Goal: Navigation & Orientation: Understand site structure

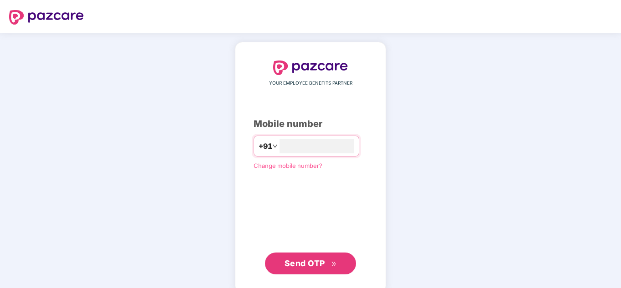
type input "**********"
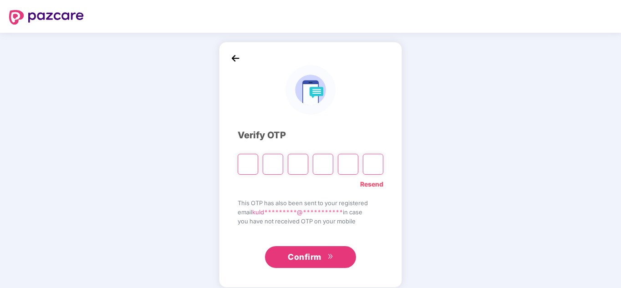
type input "*"
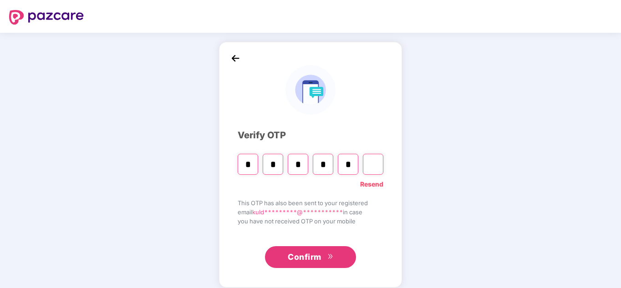
type input "*"
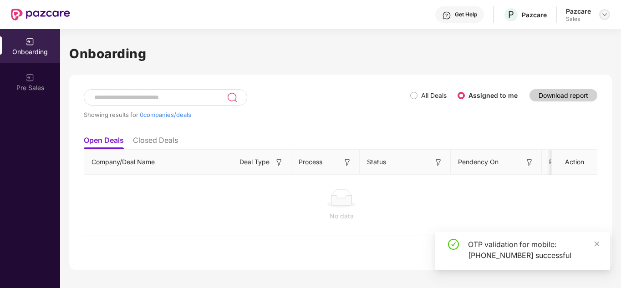
click at [605, 11] on img at bounding box center [604, 14] width 7 height 7
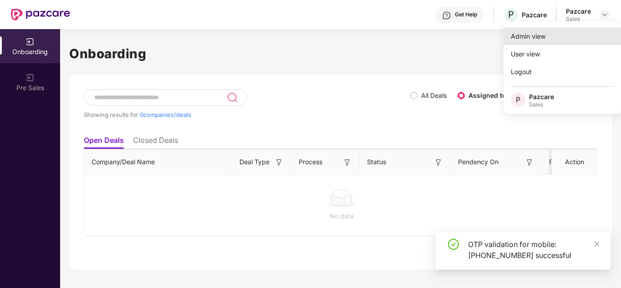
click at [533, 37] on div "Admin view" at bounding box center [563, 36] width 118 height 18
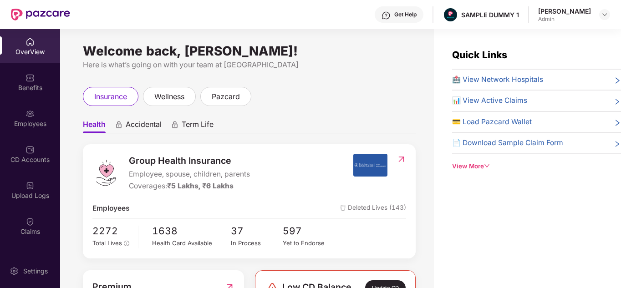
click at [34, 46] on div "OverView" at bounding box center [30, 46] width 60 height 34
click at [408, 10] on div "Get Help" at bounding box center [399, 14] width 49 height 16
click at [34, 87] on div "Benefits" at bounding box center [30, 87] width 60 height 9
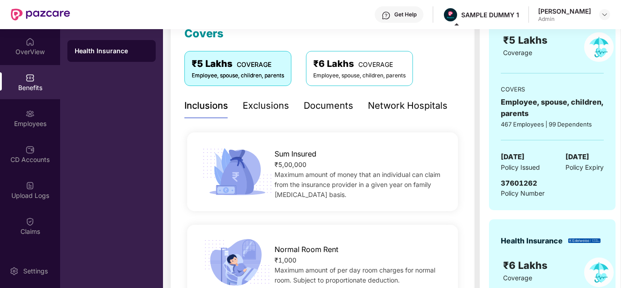
scroll to position [157, 0]
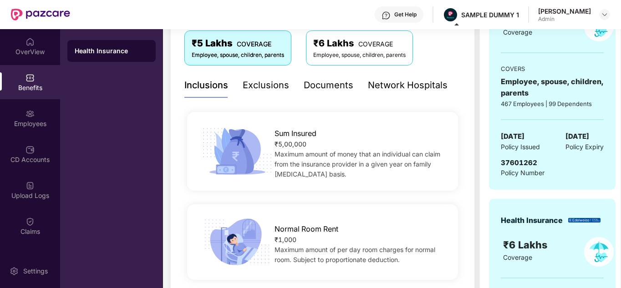
click at [328, 90] on div "Documents" at bounding box center [329, 85] width 50 height 14
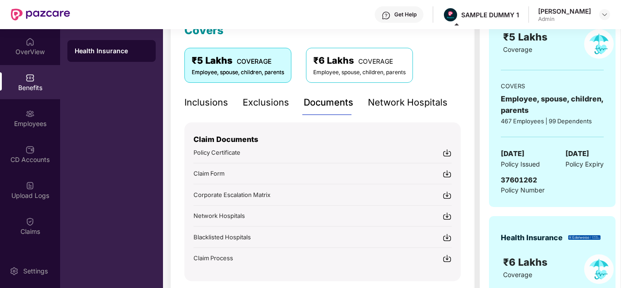
scroll to position [139, 0]
click at [29, 117] on img at bounding box center [30, 113] width 9 height 9
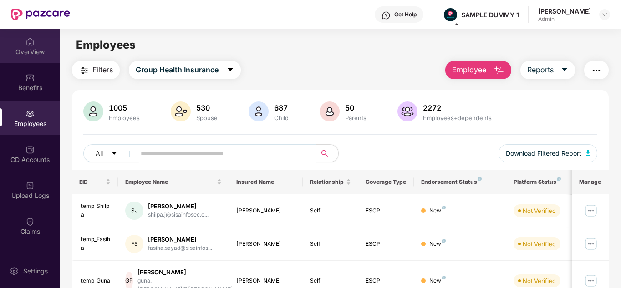
click at [40, 46] on div "OverView" at bounding box center [30, 46] width 60 height 34
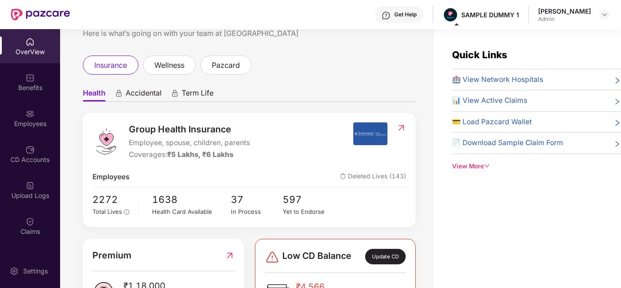
scroll to position [32, 0]
click at [224, 69] on span "pazcard" at bounding box center [226, 64] width 28 height 11
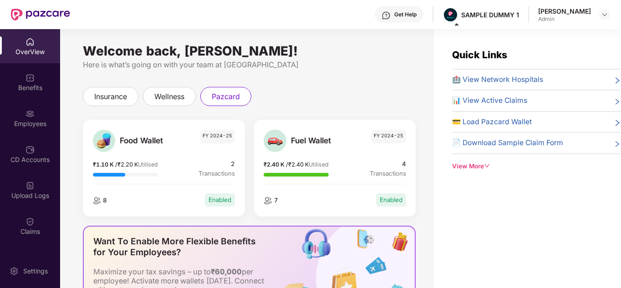
click at [481, 162] on div "View More" at bounding box center [536, 167] width 169 height 10
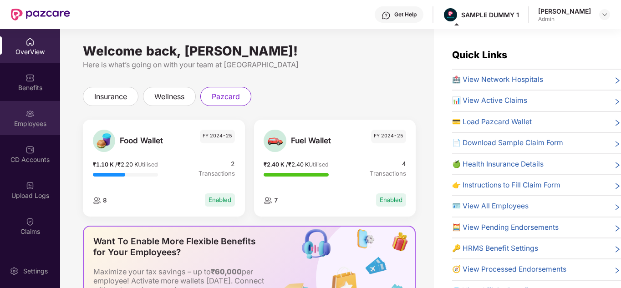
click at [5, 111] on div "Employees" at bounding box center [30, 118] width 60 height 34
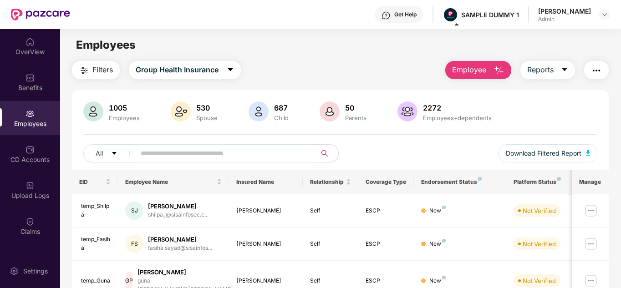
click at [470, 76] on span "Employee" at bounding box center [469, 69] width 34 height 11
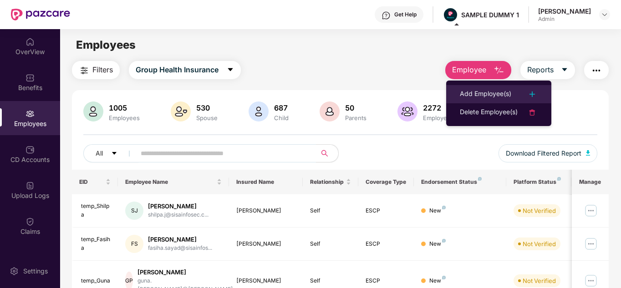
click at [472, 97] on div "Add Employee(s)" at bounding box center [485, 94] width 51 height 11
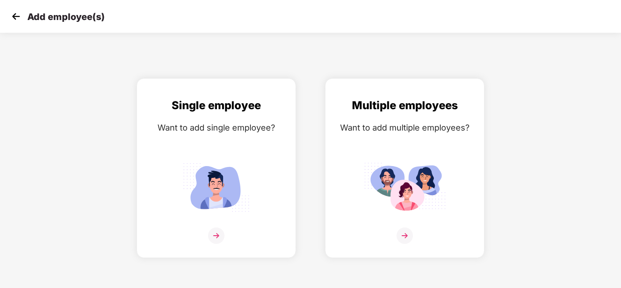
click at [21, 21] on img at bounding box center [16, 17] width 14 height 14
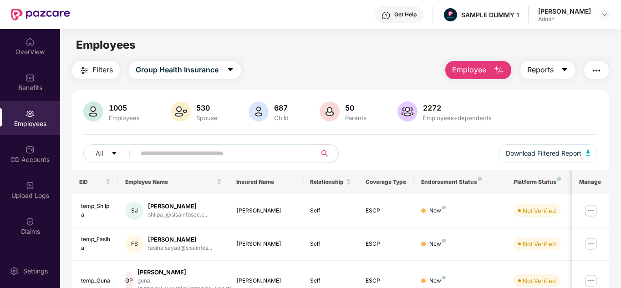
click at [551, 67] on span "Reports" at bounding box center [541, 69] width 26 height 11
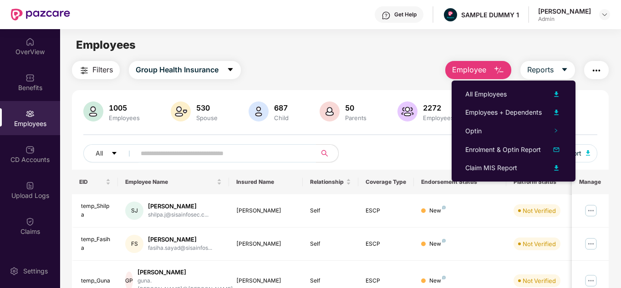
click at [593, 78] on button "button" at bounding box center [597, 70] width 25 height 18
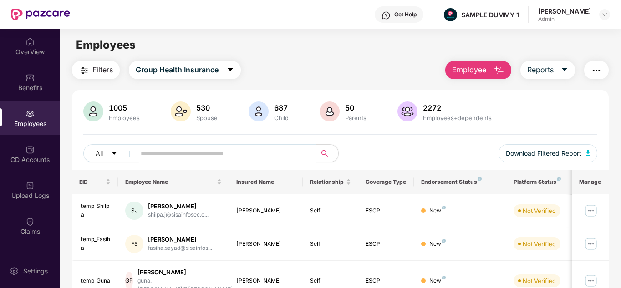
click at [86, 66] on img "button" at bounding box center [84, 70] width 11 height 11
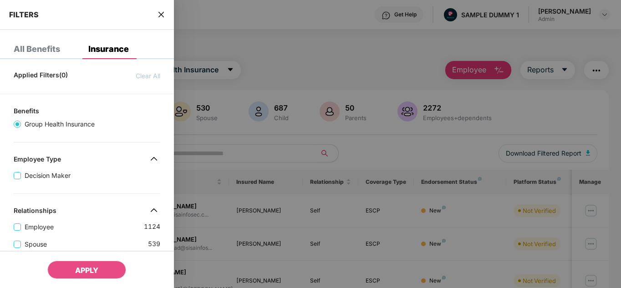
click at [164, 17] on icon "close" at bounding box center [161, 14] width 7 height 7
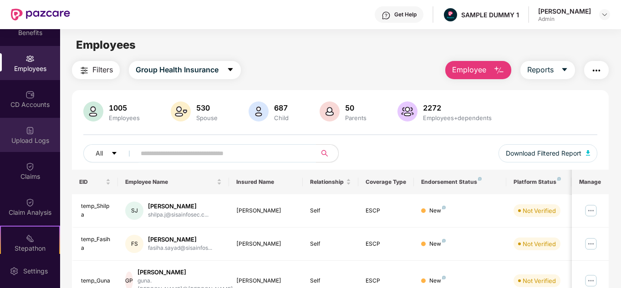
scroll to position [56, 0]
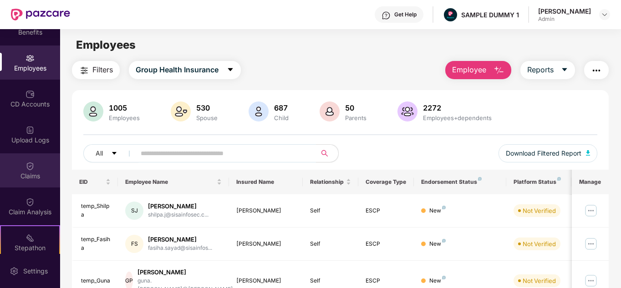
click at [31, 182] on div "Claims" at bounding box center [30, 171] width 60 height 34
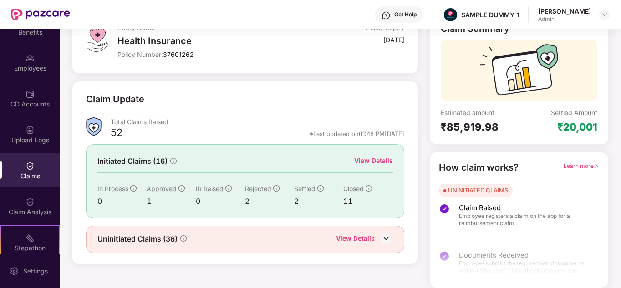
scroll to position [68, 0]
click at [374, 159] on div "View Details" at bounding box center [373, 161] width 39 height 10
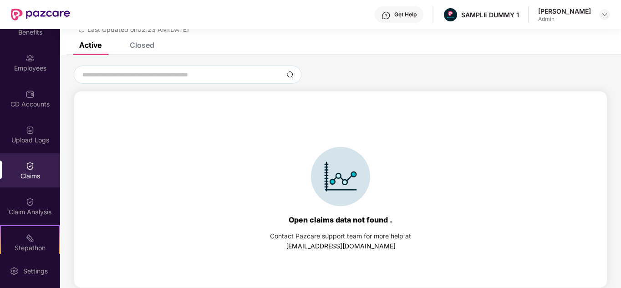
scroll to position [39, 0]
click at [155, 50] on div "Active Closed" at bounding box center [340, 48] width 561 height 13
click at [150, 49] on div "Closed" at bounding box center [142, 45] width 25 height 9
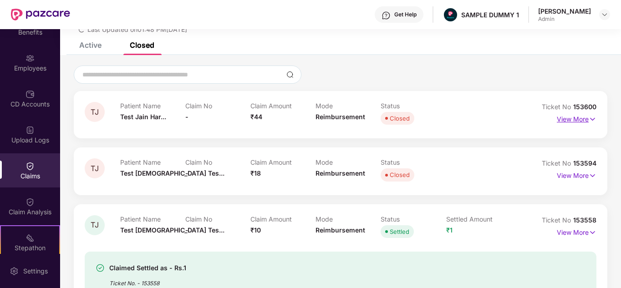
click at [580, 116] on p "View More" at bounding box center [577, 118] width 40 height 12
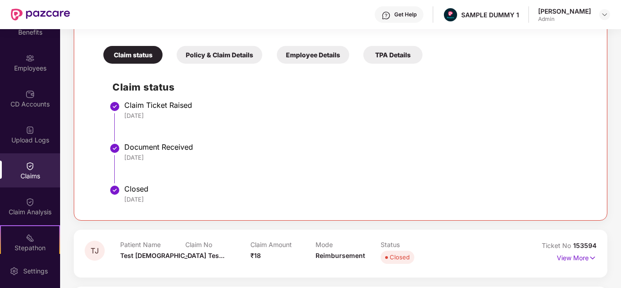
scroll to position [185, 0]
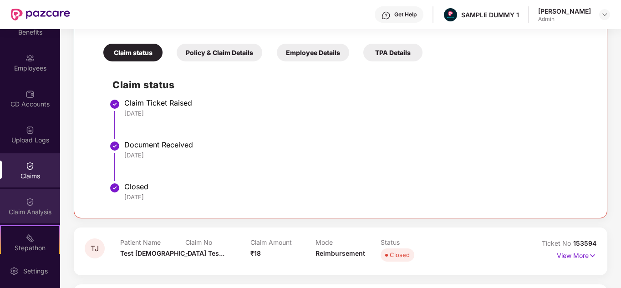
click at [31, 214] on div "Claim Analysis" at bounding box center [30, 212] width 60 height 9
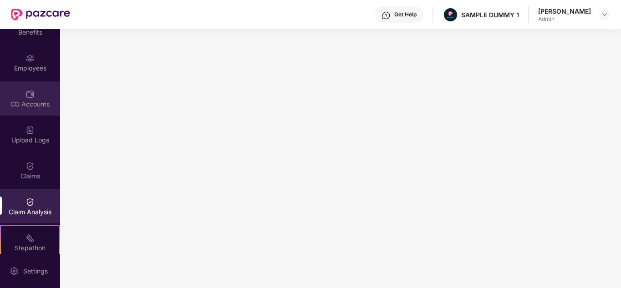
click at [36, 103] on div "CD Accounts" at bounding box center [30, 104] width 60 height 9
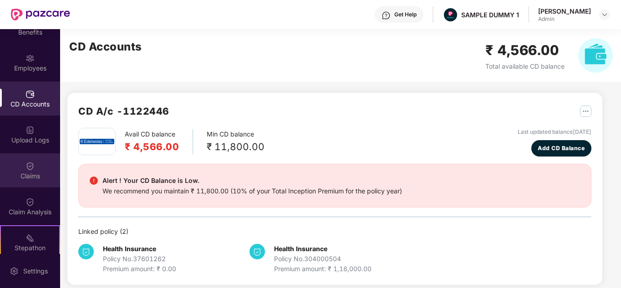
scroll to position [171, 0]
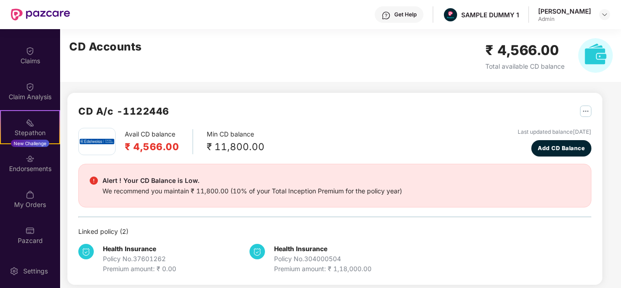
click at [18, 110] on div "OverView Benefits Employees CD Accounts Upload Logs Claims Claim Analysis Stepa…" at bounding box center [30, 141] width 60 height 225
click at [23, 118] on div "Stepathon New Challenge" at bounding box center [30, 127] width 60 height 34
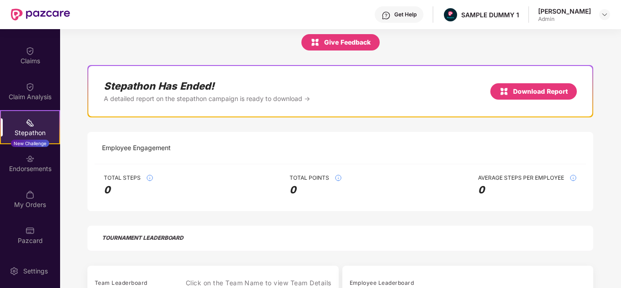
scroll to position [238, 0]
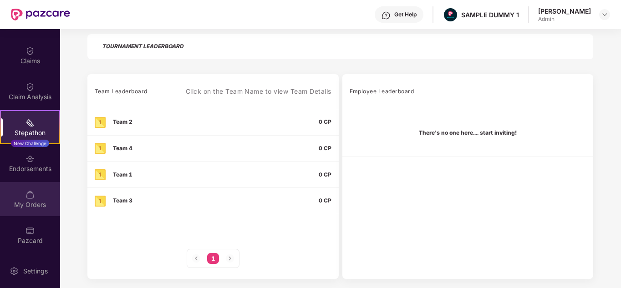
click at [31, 191] on img at bounding box center [30, 194] width 9 height 9
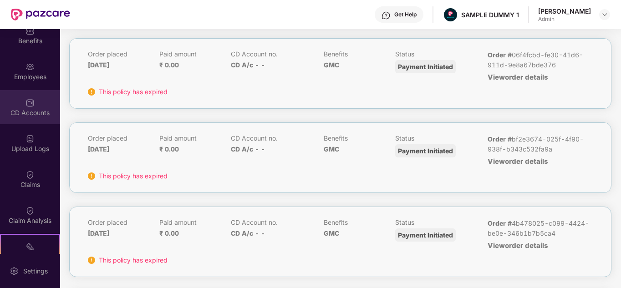
scroll to position [47, 0]
